Goal: Communication & Community: Ask a question

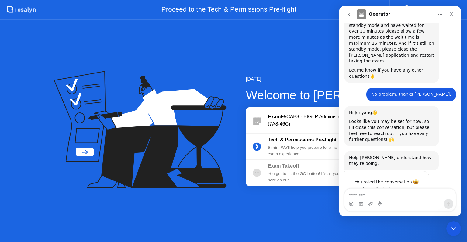
scroll to position [493, 0]
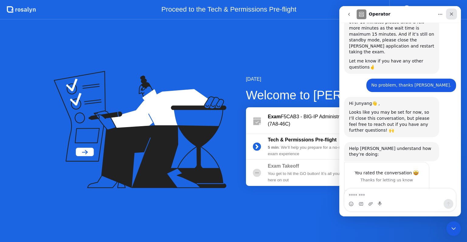
click at [451, 16] on icon "Close" at bounding box center [452, 14] width 5 height 5
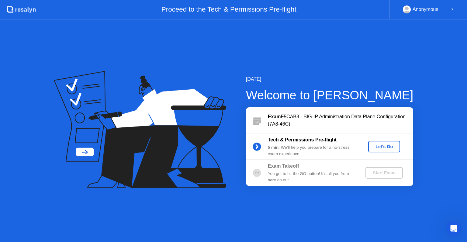
click at [385, 146] on div "Let's Go" at bounding box center [384, 146] width 27 height 5
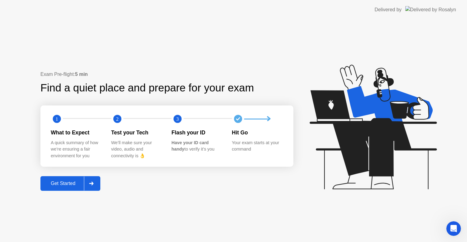
click at [71, 186] on div "Get Started" at bounding box center [63, 182] width 42 height 5
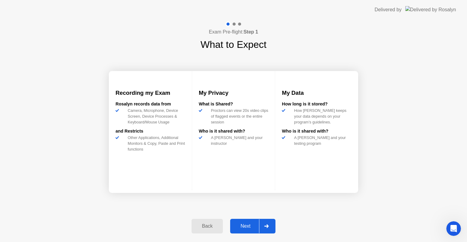
click at [245, 225] on div "Next" at bounding box center [245, 225] width 27 height 5
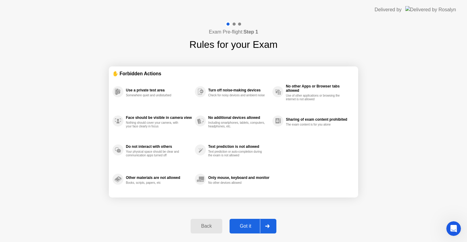
click at [245, 225] on div "Got it" at bounding box center [246, 225] width 29 height 5
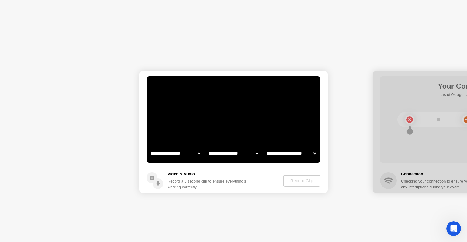
select select "**********"
select select "*******"
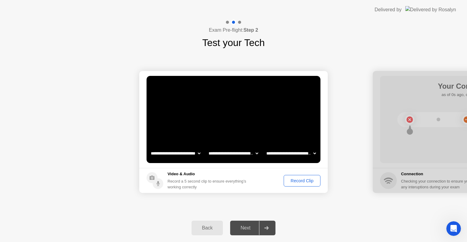
click at [304, 178] on div "Record Clip" at bounding box center [302, 180] width 33 height 5
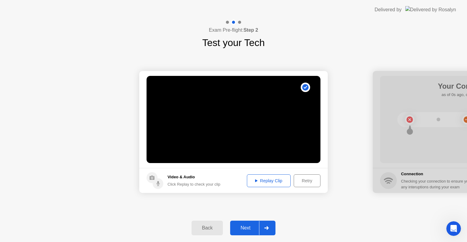
click at [277, 180] on div "Replay Clip" at bounding box center [269, 180] width 40 height 5
click at [247, 228] on div "Next" at bounding box center [245, 227] width 27 height 5
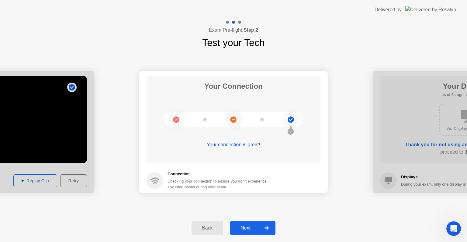
click at [248, 226] on div "Next" at bounding box center [245, 227] width 27 height 5
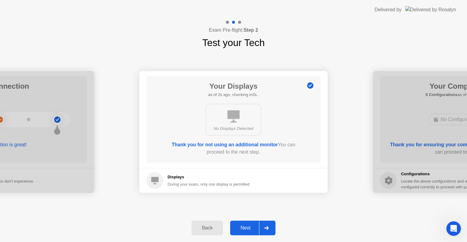
click at [252, 229] on div "Next" at bounding box center [245, 227] width 27 height 5
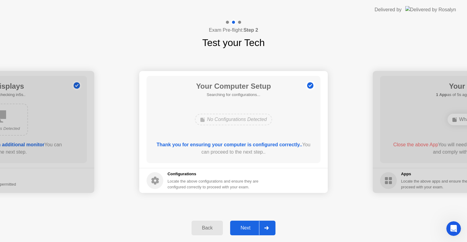
click at [252, 229] on div "Next" at bounding box center [245, 227] width 27 height 5
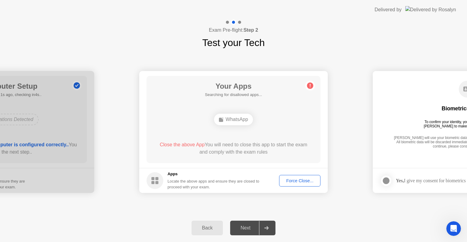
click at [296, 184] on button "Force Close..." at bounding box center [299, 181] width 41 height 12
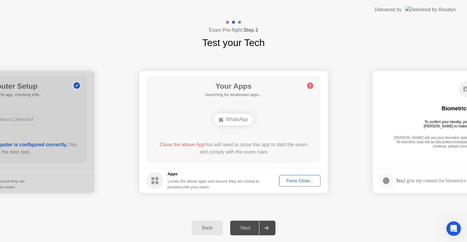
click at [292, 181] on div "Force Close..." at bounding box center [300, 180] width 37 height 5
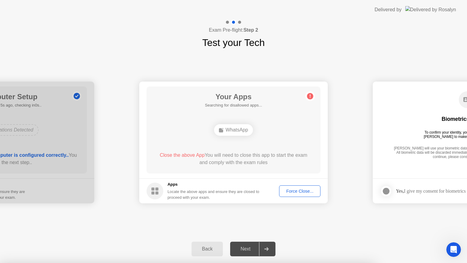
scroll to position [489, 0]
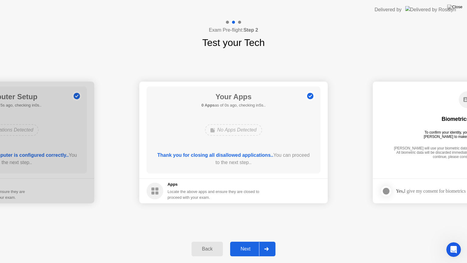
click at [264, 165] on div "Thank you for closing all disallowed applications.. You can proceed to the next…" at bounding box center [234, 159] width 157 height 15
click at [252, 241] on div "Next" at bounding box center [245, 248] width 27 height 5
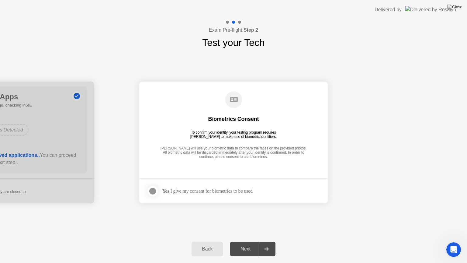
click at [153, 191] on div at bounding box center [152, 190] width 7 height 7
click at [248, 241] on div "Next" at bounding box center [245, 248] width 27 height 5
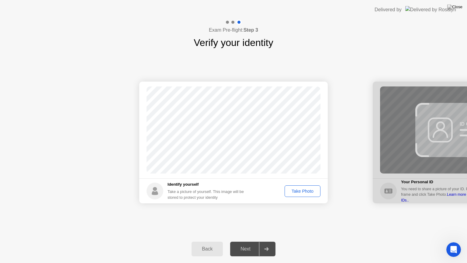
click at [248, 241] on div "Next" at bounding box center [245, 248] width 27 height 5
click at [299, 191] on div "Take Photo" at bounding box center [303, 191] width 32 height 5
click at [247, 241] on div "Next" at bounding box center [245, 248] width 27 height 5
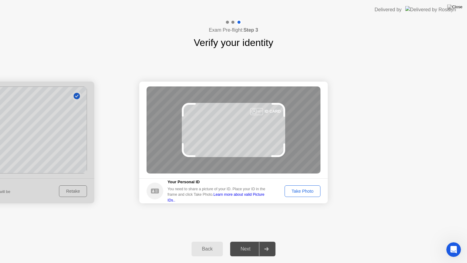
click at [305, 192] on div "Take Photo" at bounding box center [303, 191] width 32 height 5
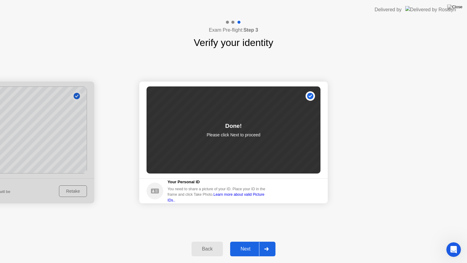
click at [249, 241] on div "Next" at bounding box center [245, 248] width 27 height 5
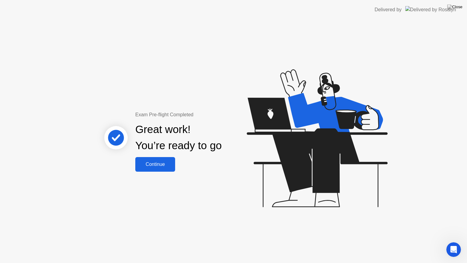
click at [164, 166] on div "Continue" at bounding box center [155, 164] width 36 height 5
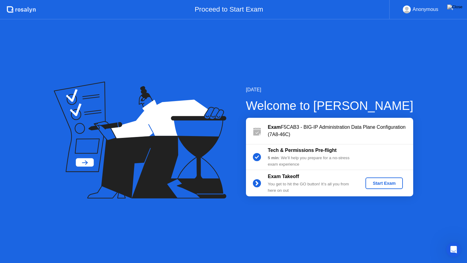
click at [383, 183] on div "Start Exam" at bounding box center [384, 183] width 33 height 5
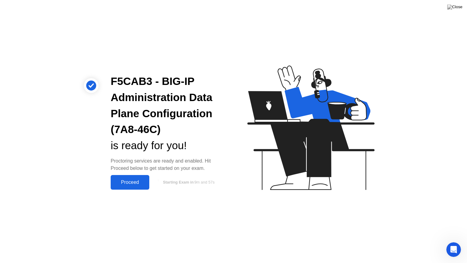
click at [132, 182] on div "Proceed" at bounding box center [130, 182] width 35 height 5
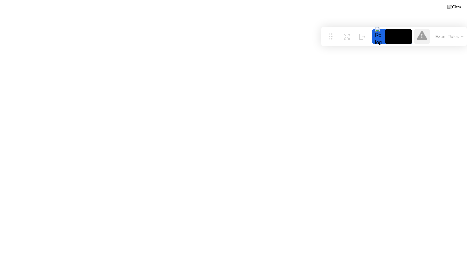
drag, startPoint x: 170, startPoint y: 254, endPoint x: 398, endPoint y: 38, distance: 314.7
click at [398, 38] on div "Move Expand Hide Exam Rules" at bounding box center [394, 36] width 146 height 19
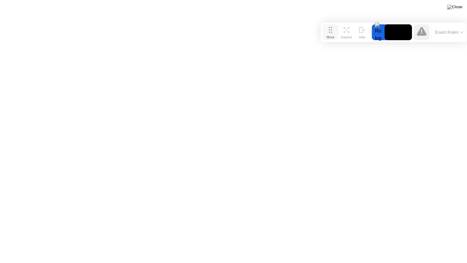
drag, startPoint x: 333, startPoint y: 40, endPoint x: 333, endPoint y: 35, distance: 4.3
click at [333, 35] on div "Move" at bounding box center [331, 37] width 8 height 4
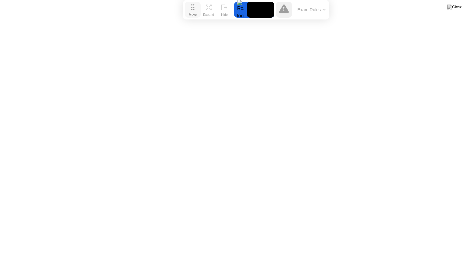
drag, startPoint x: 327, startPoint y: 33, endPoint x: 189, endPoint y: 9, distance: 140.3
click at [189, 9] on button "Move" at bounding box center [193, 10] width 16 height 16
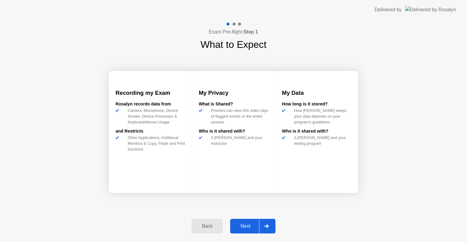
click at [251, 224] on div "Next" at bounding box center [245, 225] width 27 height 5
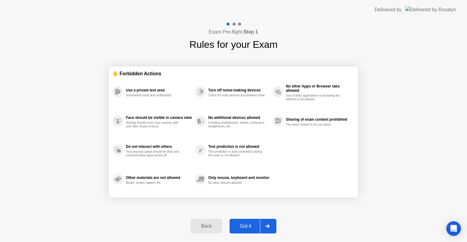
click at [306, 143] on div "Use a private test area Somewhere quiet and undisturbed Face should be visible …" at bounding box center [234, 135] width 242 height 117
click at [244, 225] on div "Got it" at bounding box center [246, 225] width 29 height 5
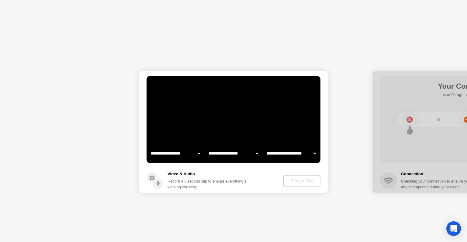
select select "**********"
select select "*******"
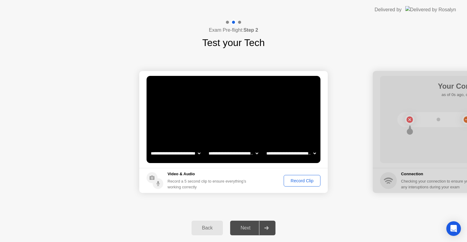
click at [297, 181] on div "Record Clip" at bounding box center [302, 180] width 33 height 5
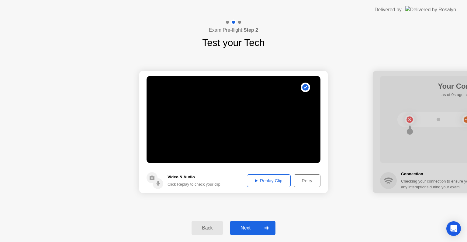
click at [249, 226] on div "Next" at bounding box center [245, 227] width 27 height 5
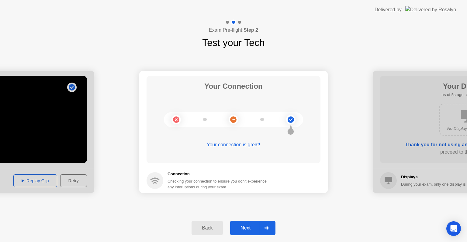
click at [246, 228] on div "Next" at bounding box center [245, 227] width 27 height 5
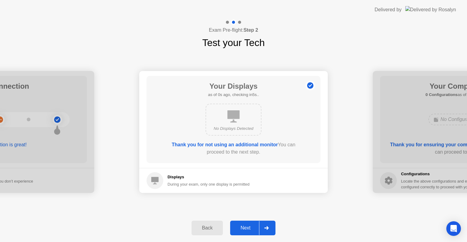
click at [246, 228] on div "Next" at bounding box center [245, 227] width 27 height 5
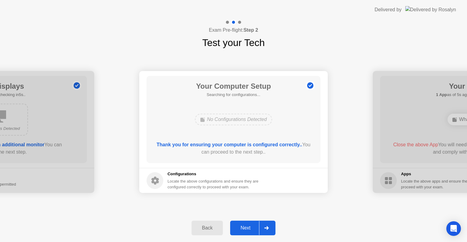
click at [246, 228] on div "Next" at bounding box center [245, 227] width 27 height 5
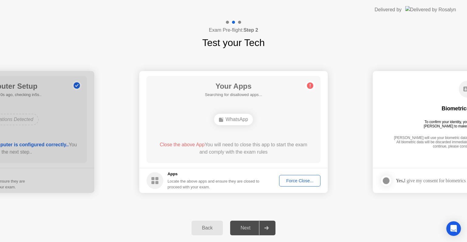
click at [294, 181] on div "Force Close..." at bounding box center [300, 180] width 37 height 5
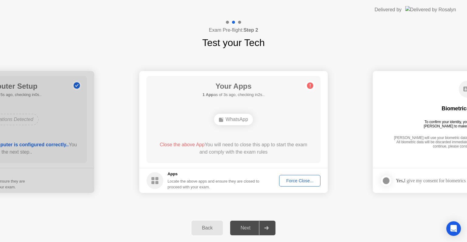
click at [298, 182] on div "Force Close..." at bounding box center [300, 180] width 37 height 5
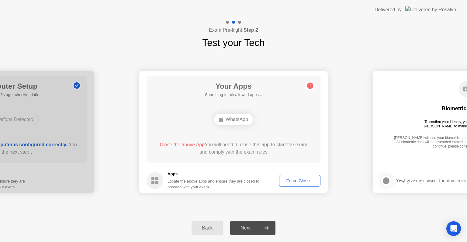
click at [300, 181] on div "Force Close..." at bounding box center [300, 180] width 37 height 5
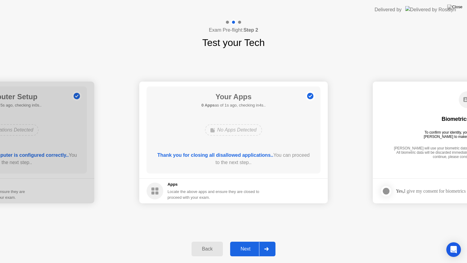
click at [252, 241] on div "Next" at bounding box center [245, 248] width 27 height 5
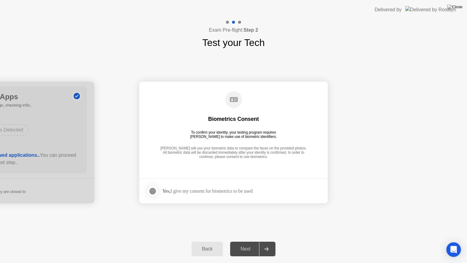
click at [152, 193] on div at bounding box center [152, 190] width 7 height 7
click at [243, 241] on div "Next" at bounding box center [245, 248] width 27 height 5
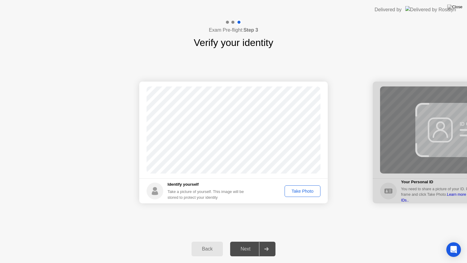
click at [302, 190] on div "Take Photo" at bounding box center [303, 191] width 32 height 5
click at [243, 241] on div "Next" at bounding box center [245, 248] width 27 height 5
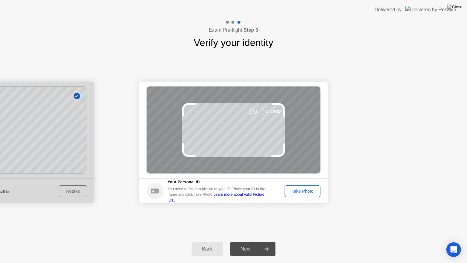
click at [294, 192] on div "Take Photo" at bounding box center [303, 191] width 32 height 5
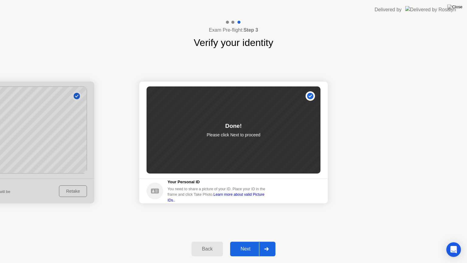
click at [252, 241] on div "Next" at bounding box center [245, 248] width 27 height 5
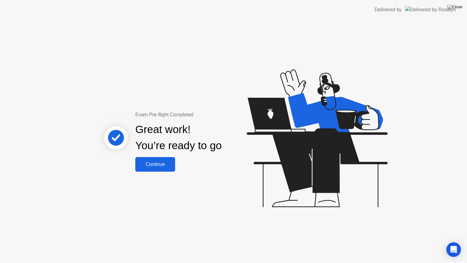
click at [160, 166] on div "Continue" at bounding box center [155, 164] width 36 height 5
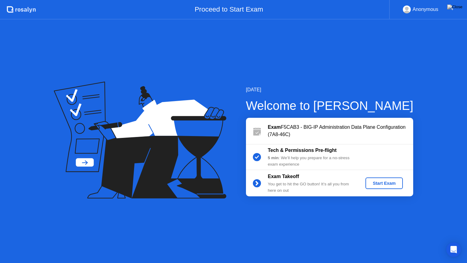
click at [374, 182] on div "Start Exam" at bounding box center [384, 183] width 33 height 5
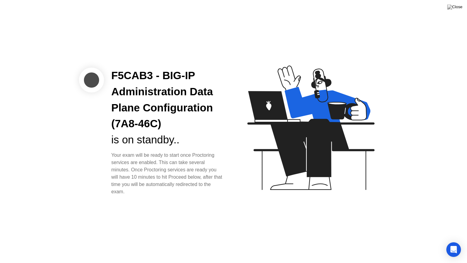
drag, startPoint x: 158, startPoint y: 124, endPoint x: 116, endPoint y: 125, distance: 42.3
click at [116, 125] on div "F5CAB3 - BIG-IP Administration Data Plane Configuration (7A8-46C)" at bounding box center [167, 100] width 113 height 64
copy div "7A8-46C"
click at [450, 241] on icon "Open Intercom Messenger" at bounding box center [454, 250] width 8 height 8
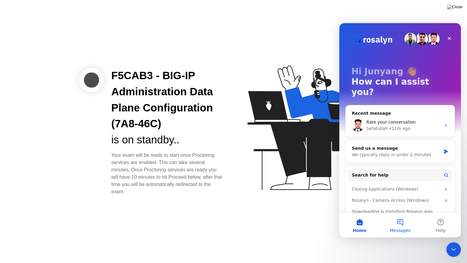
click at [399, 227] on button "Messages" at bounding box center [400, 225] width 40 height 24
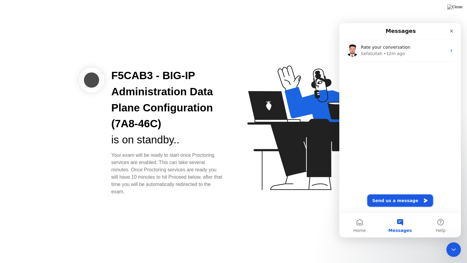
click at [408, 201] on button "Send us a message" at bounding box center [401, 200] width 66 height 12
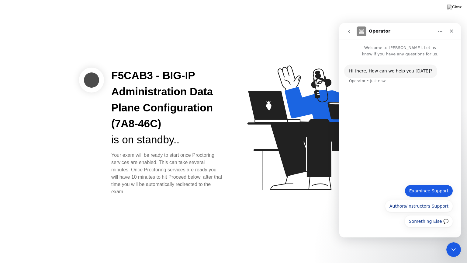
click at [436, 192] on button "Examinee Support" at bounding box center [429, 191] width 48 height 12
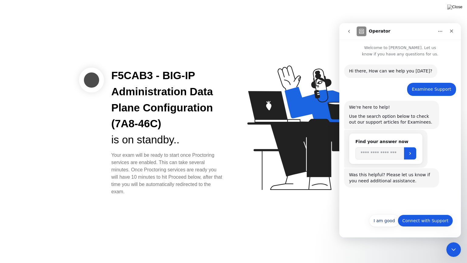
click at [426, 222] on button "Connect with Support" at bounding box center [425, 221] width 55 height 12
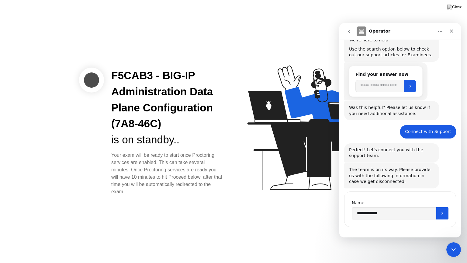
scroll to position [73, 0]
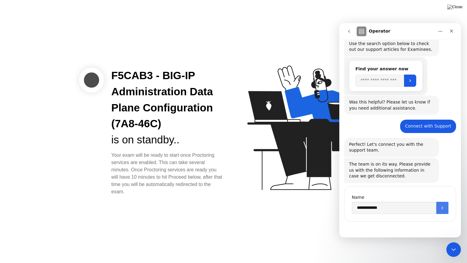
click at [442, 208] on icon "Submit" at bounding box center [443, 207] width 2 height 3
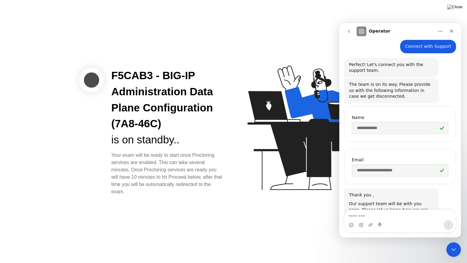
scroll to position [178, 0]
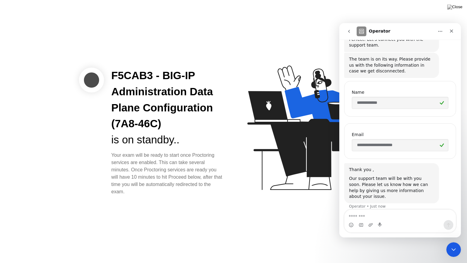
click at [413, 214] on textarea "Message…" at bounding box center [400, 215] width 111 height 10
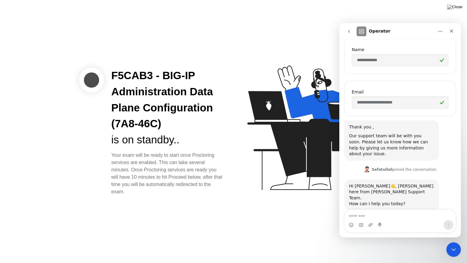
scroll to position [222, 0]
click at [413, 215] on textarea "Message…" at bounding box center [400, 215] width 111 height 10
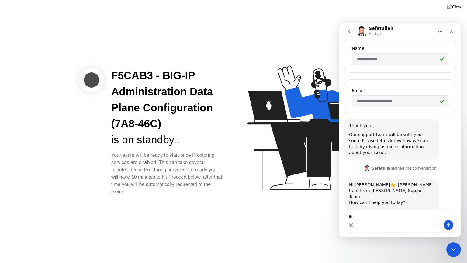
type textarea "*"
type textarea "**********"
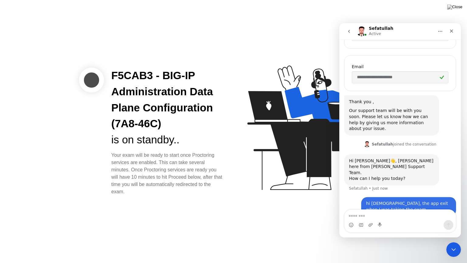
scroll to position [246, 0]
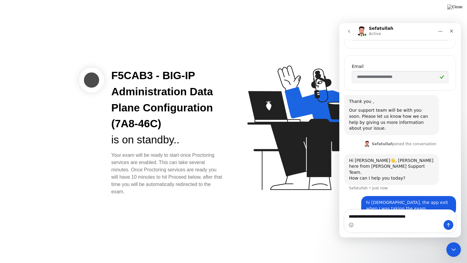
type textarea "**********"
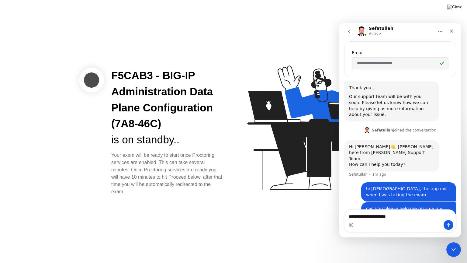
type textarea "**********"
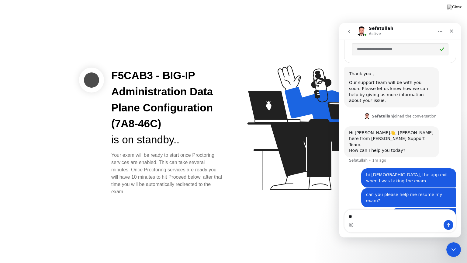
type textarea "*"
type textarea "*******"
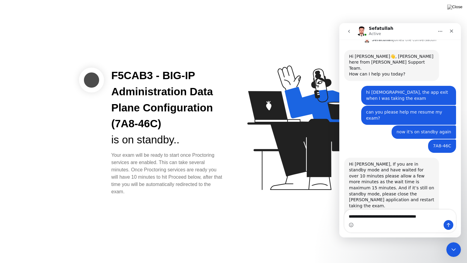
scroll to position [351, 0]
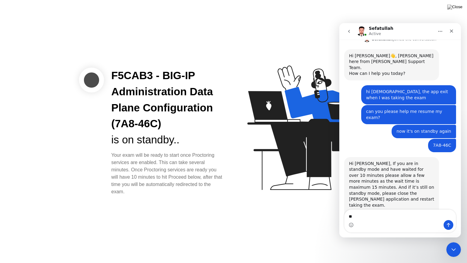
type textarea "*"
click at [450, 32] on icon "Close" at bounding box center [452, 31] width 5 height 5
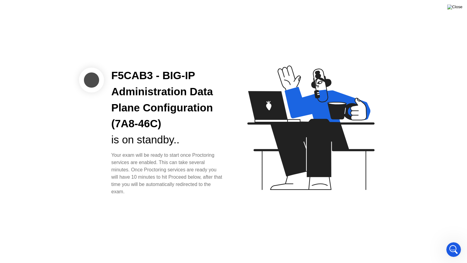
click at [458, 8] on img at bounding box center [455, 7] width 15 height 5
